Goal: Information Seeking & Learning: Find specific page/section

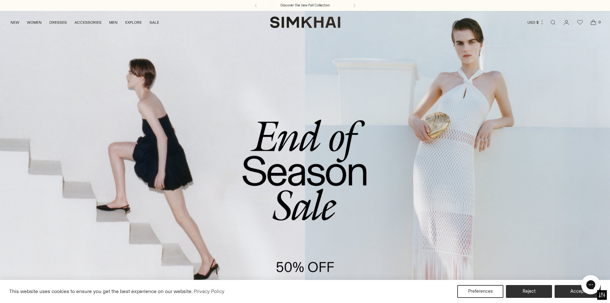
click at [550, 23] on link "Open search modal" at bounding box center [553, 22] width 13 height 13
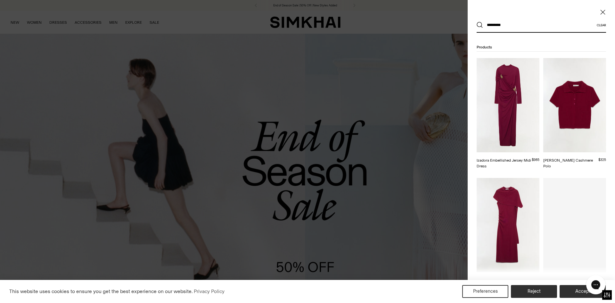
type input "*********"
click at [477, 22] on button "Search" at bounding box center [480, 25] width 6 height 6
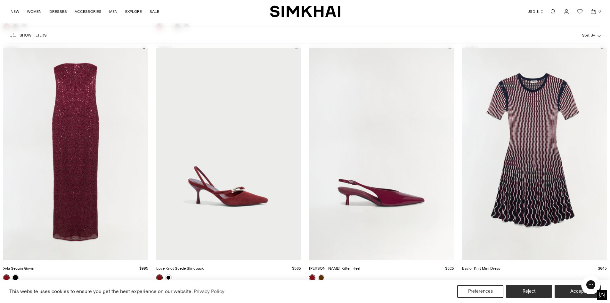
scroll to position [929, 0]
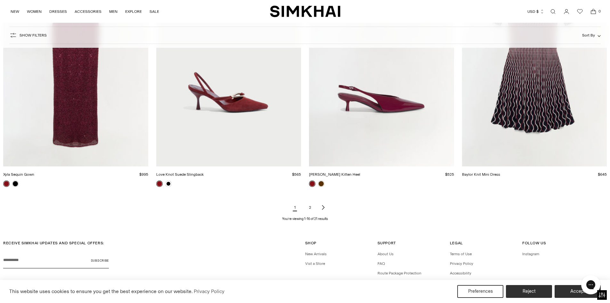
click at [310, 204] on link "2" at bounding box center [310, 207] width 13 height 13
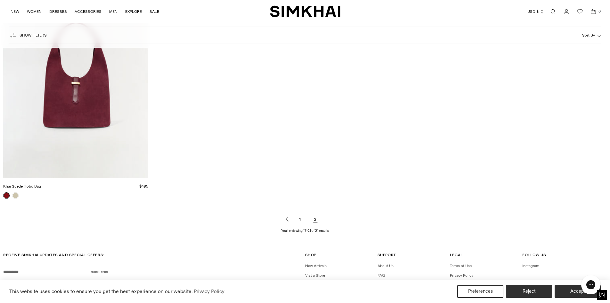
scroll to position [417, 0]
click at [300, 219] on link "1" at bounding box center [300, 217] width 13 height 13
